Goal: Find specific page/section: Find specific page/section

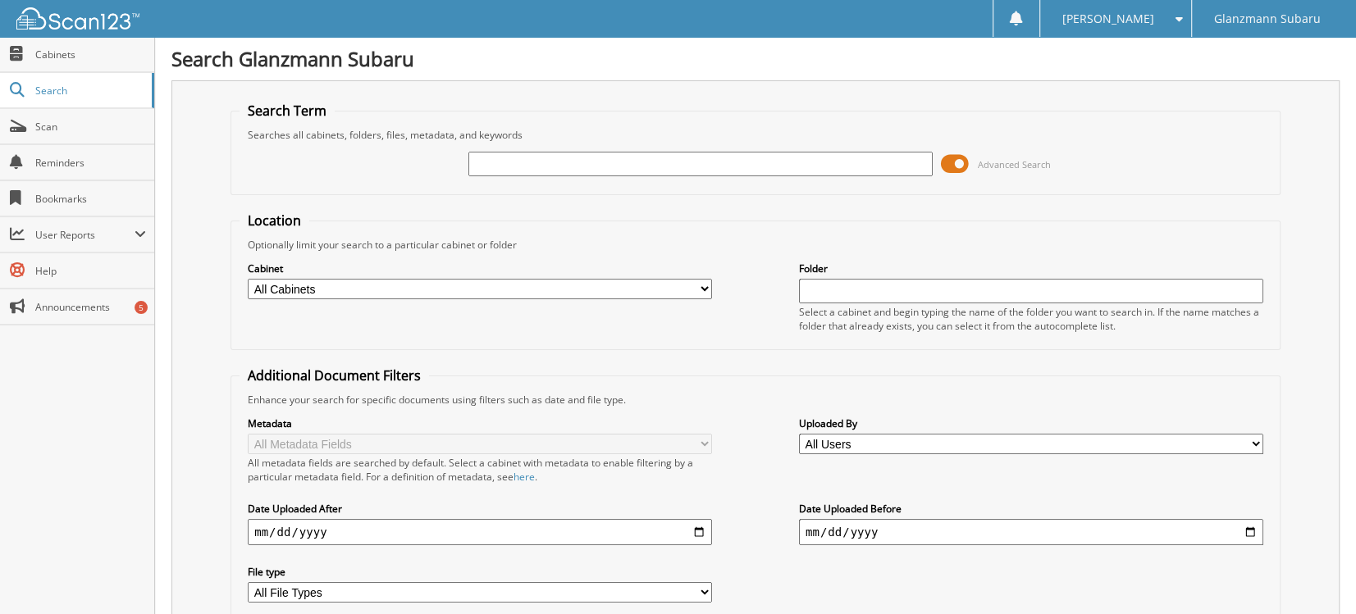
click at [944, 167] on span at bounding box center [955, 164] width 28 height 25
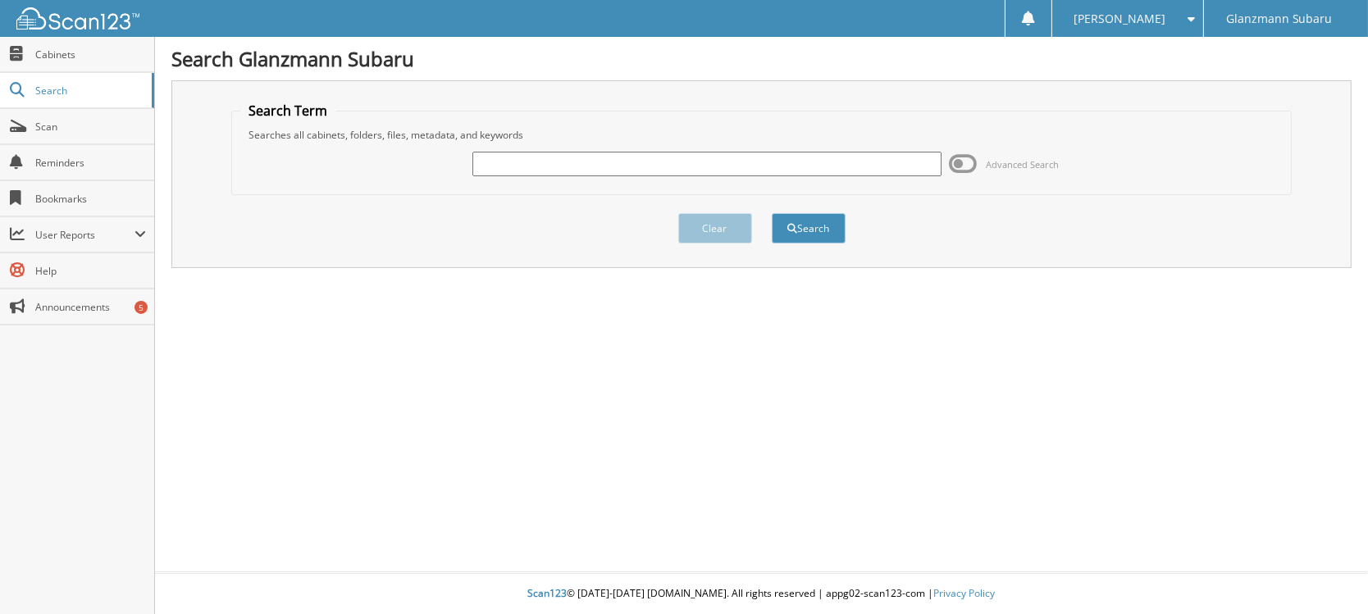
drag, startPoint x: 641, startPoint y: 164, endPoint x: 621, endPoint y: 153, distance: 22.4
click at [639, 164] on input "text" at bounding box center [706, 164] width 469 height 25
type input "WITSON"
click at [772, 213] on button "Search" at bounding box center [809, 228] width 74 height 30
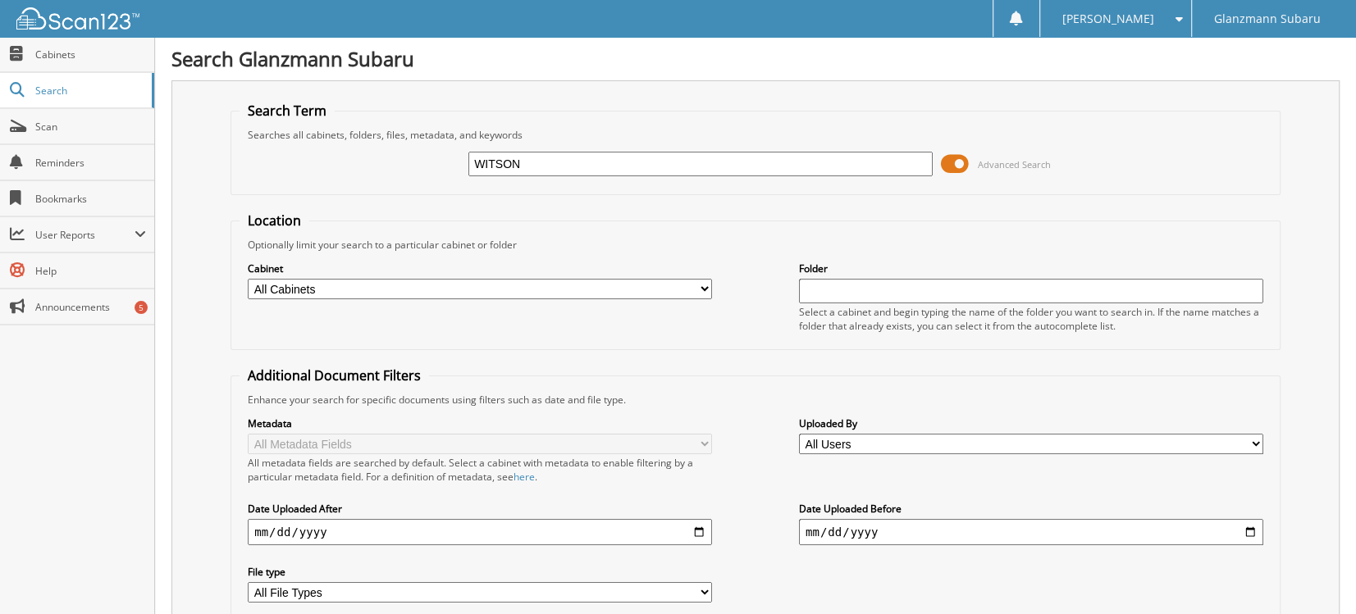
click at [955, 166] on span at bounding box center [955, 164] width 28 height 25
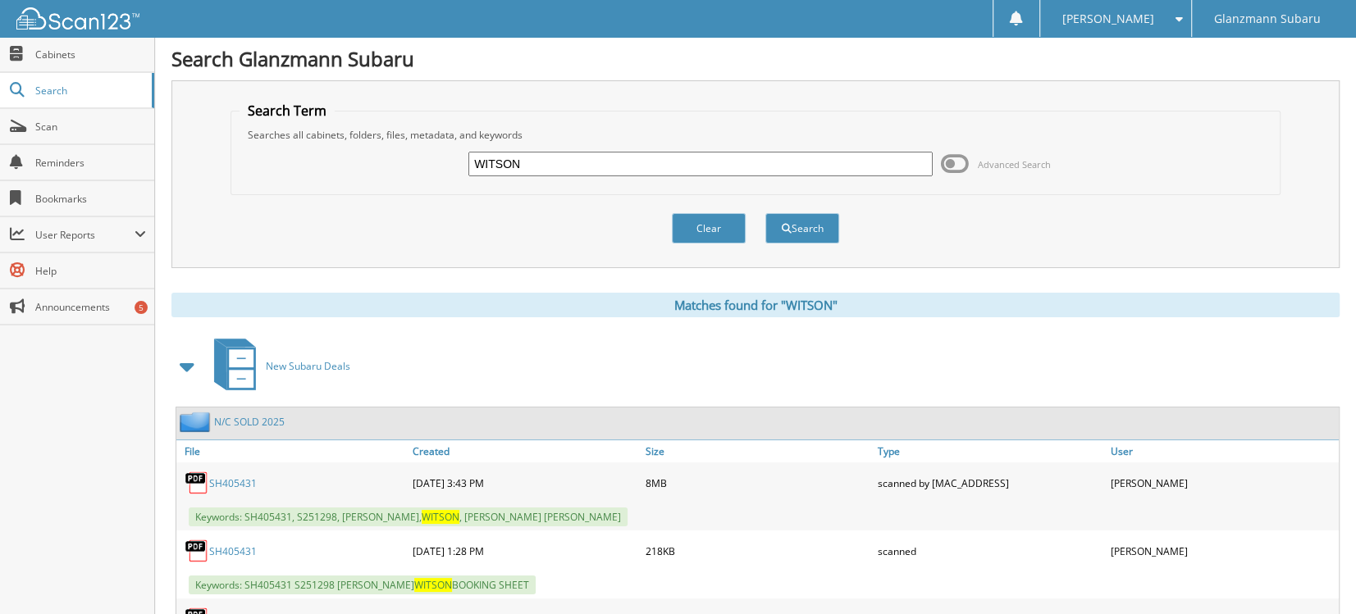
click at [213, 481] on link "SH405431" at bounding box center [233, 483] width 48 height 14
